Goal: Task Accomplishment & Management: Manage account settings

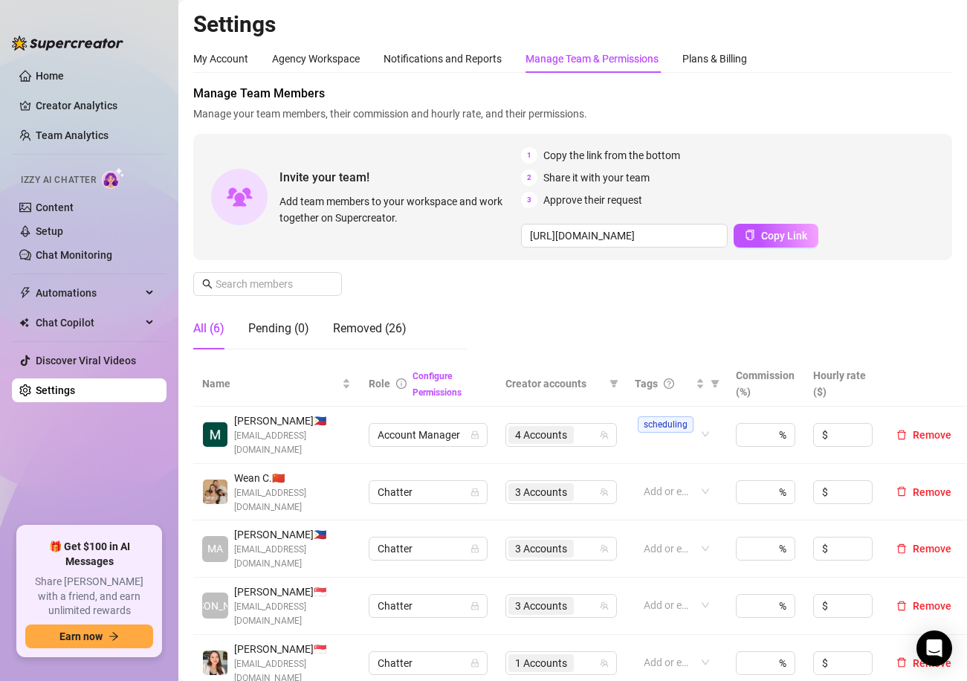
scroll to position [163, 0]
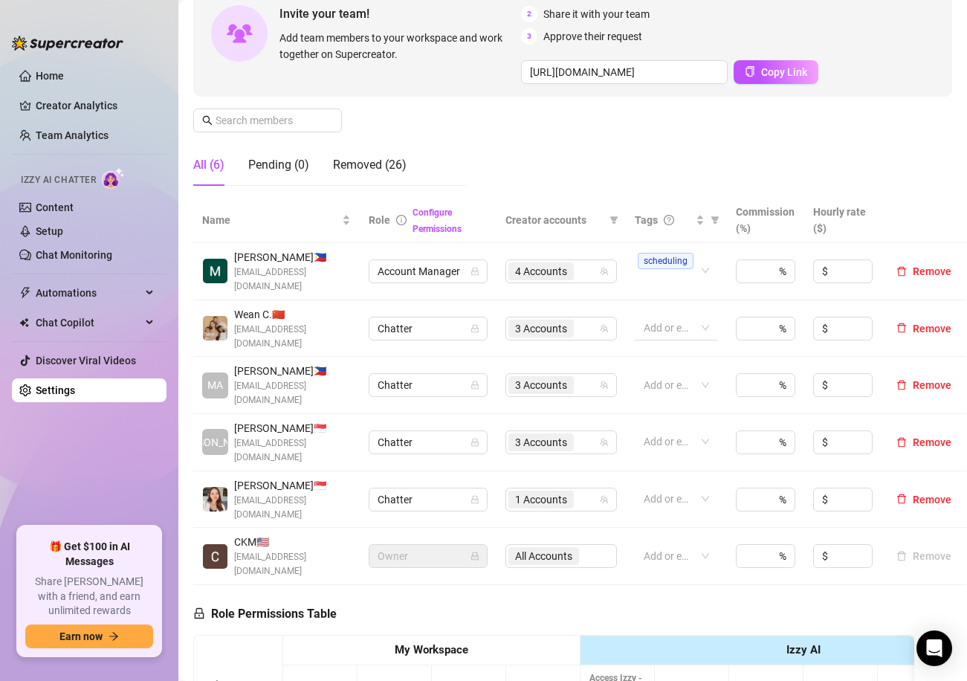
click at [664, 322] on div at bounding box center [669, 327] width 62 height 21
type input "night"
click at [676, 166] on div "Manage Team Members Manage your team members, their commission and hourly rate,…" at bounding box center [572, 59] width 759 height 276
click at [664, 375] on div at bounding box center [669, 385] width 62 height 21
type input "night"
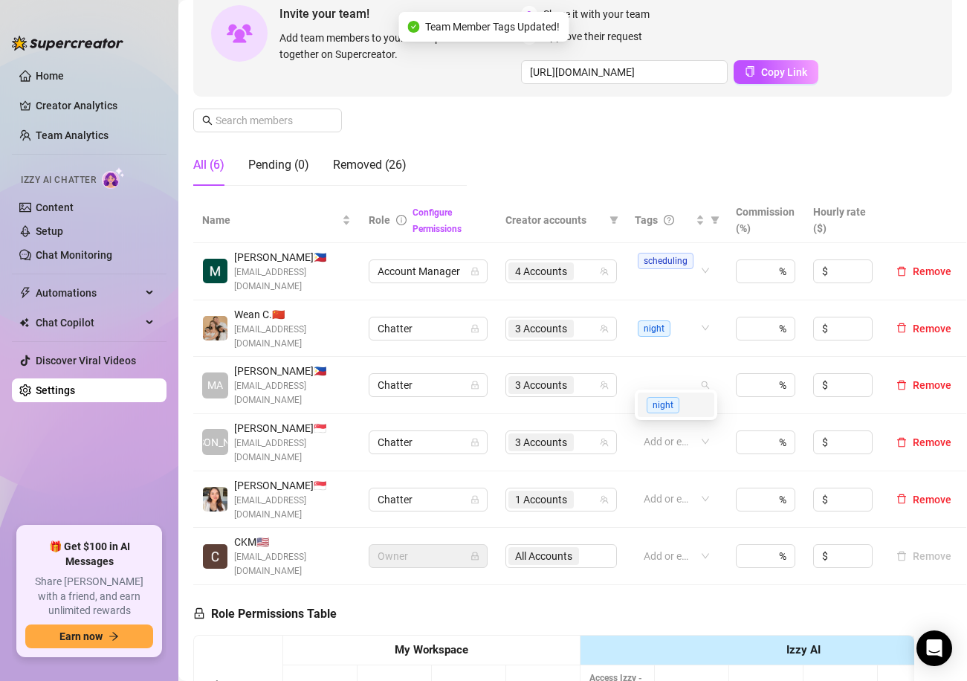
drag, startPoint x: 693, startPoint y: 161, endPoint x: 654, endPoint y: 453, distance: 294.0
click at [693, 161] on div "Manage Team Members Manage your team members, their commission and hourly rate,…" at bounding box center [572, 59] width 759 height 276
click at [671, 431] on div at bounding box center [669, 441] width 62 height 21
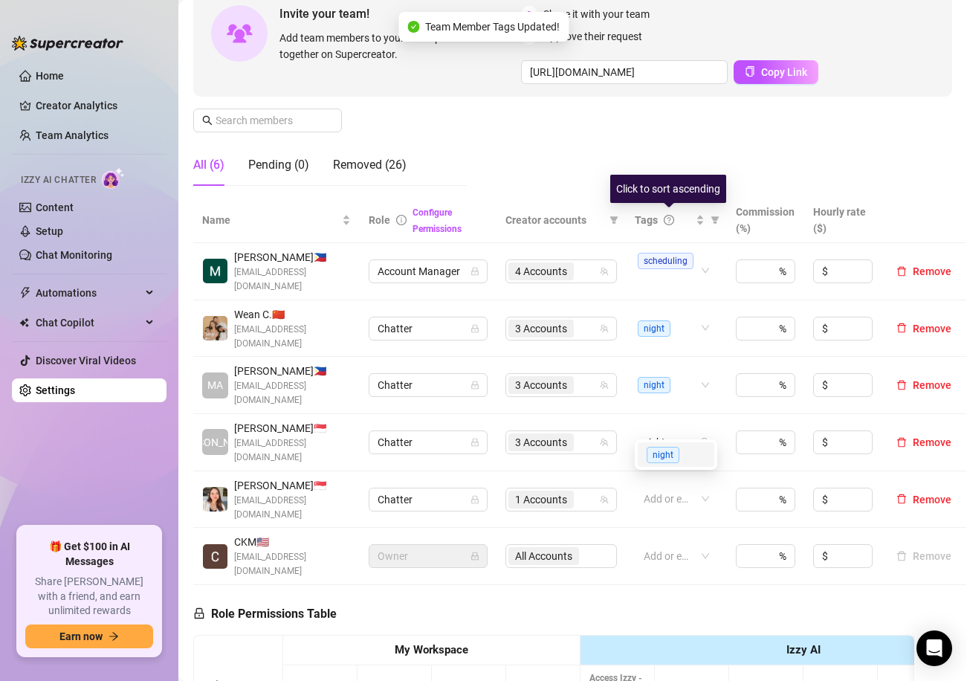
type input "night"
click at [668, 155] on div "Manage Team Members Manage your team members, their commission and hourly rate,…" at bounding box center [572, 59] width 759 height 276
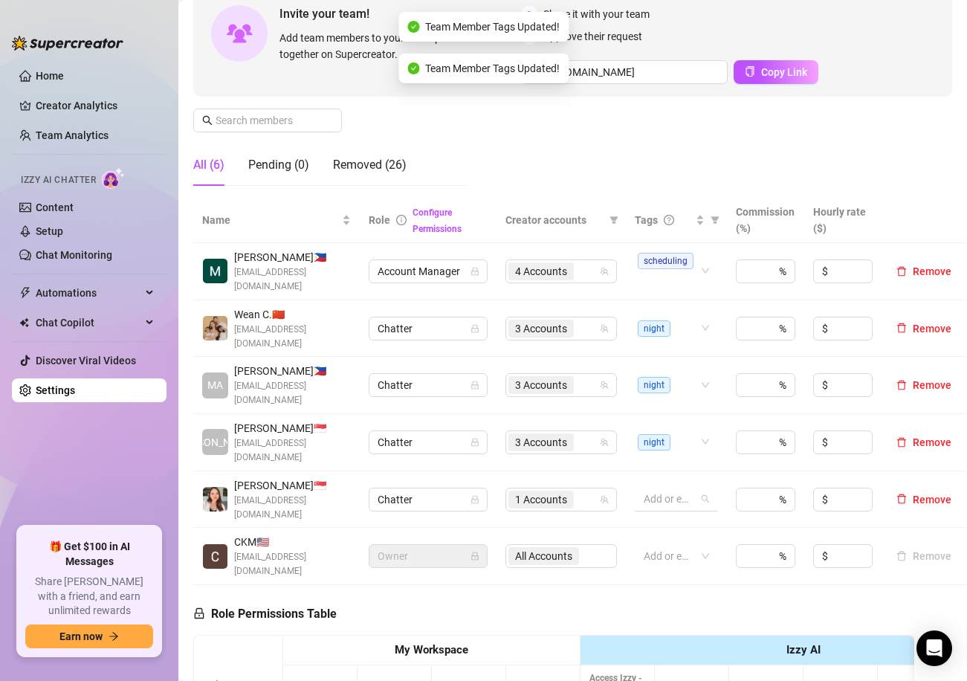
click at [662, 488] on div at bounding box center [669, 498] width 62 height 21
type input "day"
click at [676, 168] on div "Manage Team Members Manage your team members, their commission and hourly rate,…" at bounding box center [572, 59] width 759 height 276
click at [654, 491] on span "day" at bounding box center [651, 499] width 27 height 16
click at [664, 499] on span "day" at bounding box center [660, 505] width 26 height 16
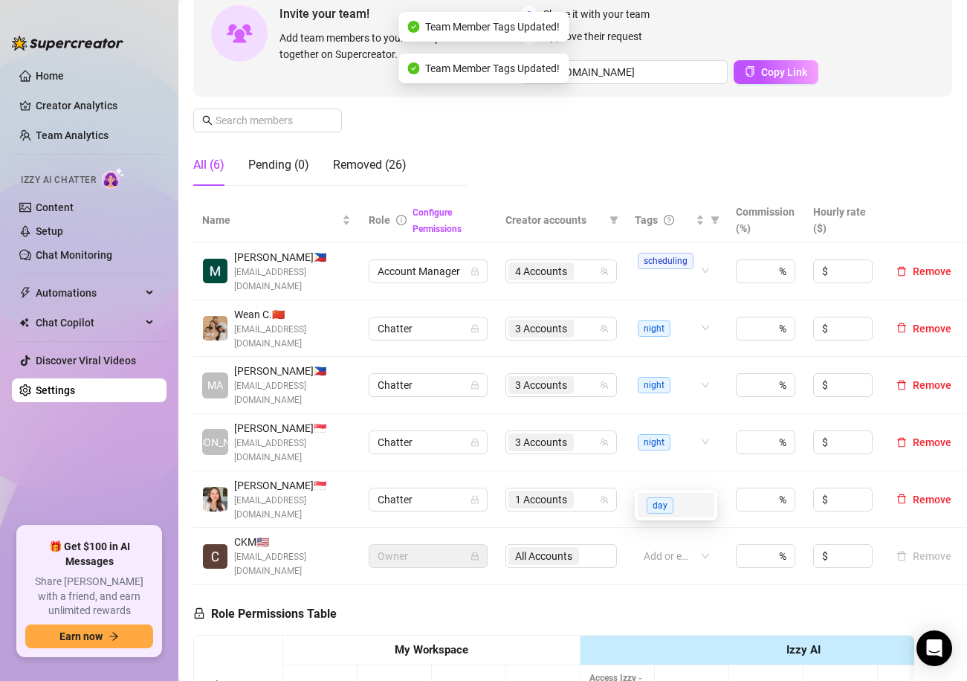
type input "d"
click at [702, 129] on div "Manage Team Members Manage your team members, their commission and hourly rate,…" at bounding box center [572, 59] width 759 height 276
click at [675, 488] on div at bounding box center [669, 498] width 62 height 21
type input "day"
click at [698, 131] on div "Manage Team Members Manage your team members, their commission and hourly rate,…" at bounding box center [572, 59] width 759 height 276
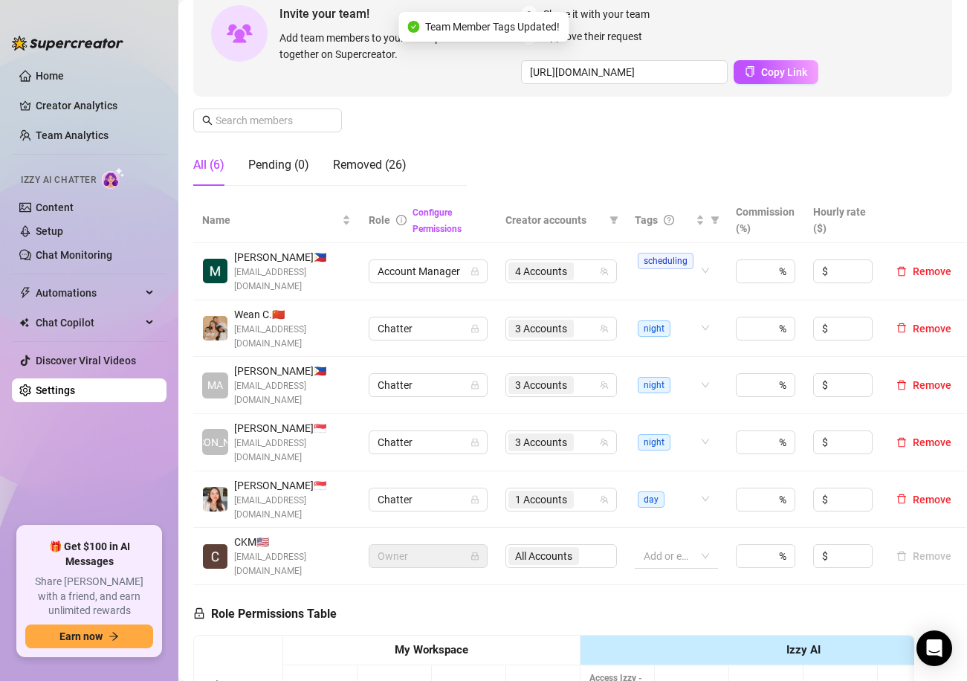
click at [673, 545] on div at bounding box center [669, 555] width 62 height 21
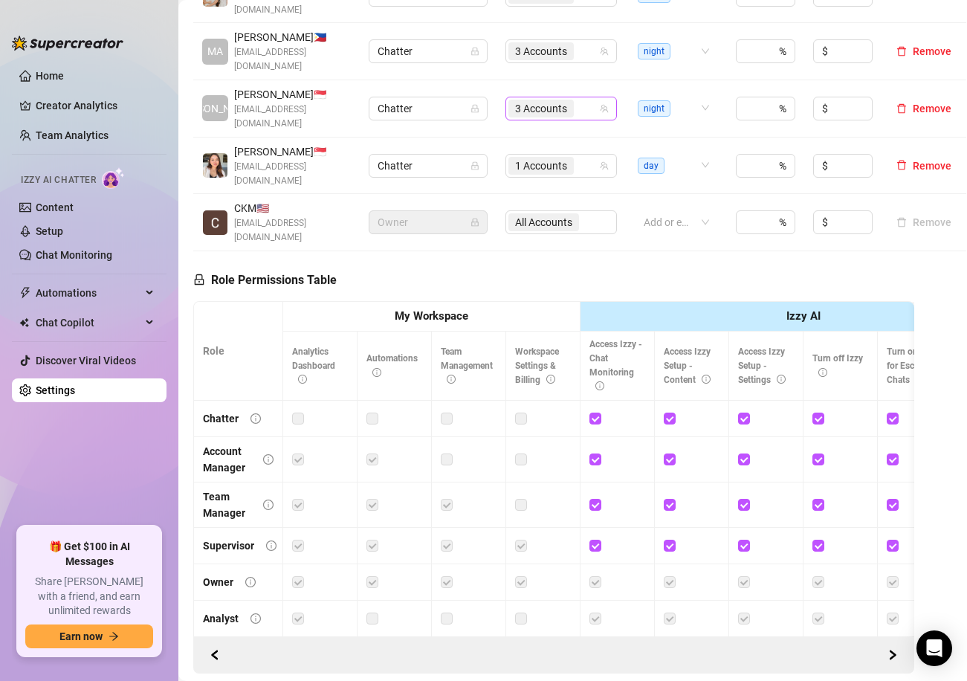
scroll to position [516, 0]
